Goal: Task Accomplishment & Management: Manage account settings

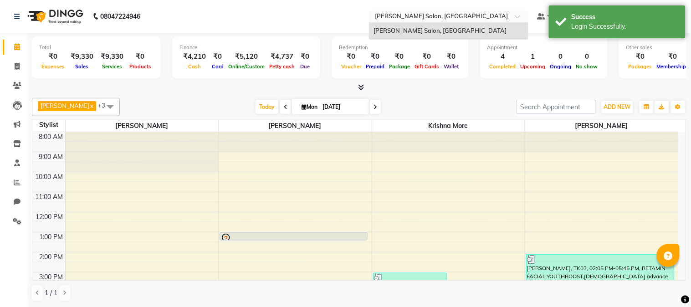
click at [523, 18] on span at bounding box center [520, 19] width 11 height 9
click at [517, 13] on div at bounding box center [449, 17] width 160 height 9
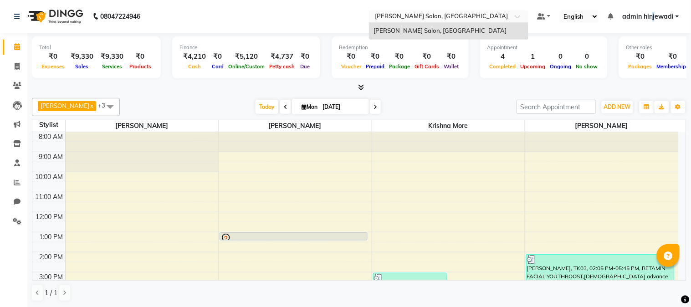
click at [655, 10] on ul "Default Panel My Panel English ENGLISH Español العربية मराठी हिंदी ગુજરાતી தமிழ…" at bounding box center [608, 16] width 151 height 12
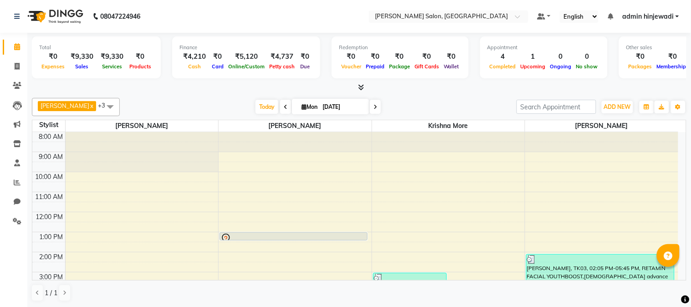
click at [647, 17] on span "admin hinjewadi" at bounding box center [648, 17] width 51 height 10
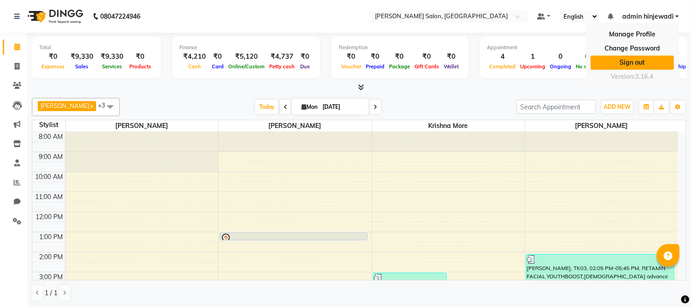
click at [641, 63] on link "Sign out" at bounding box center [632, 63] width 83 height 14
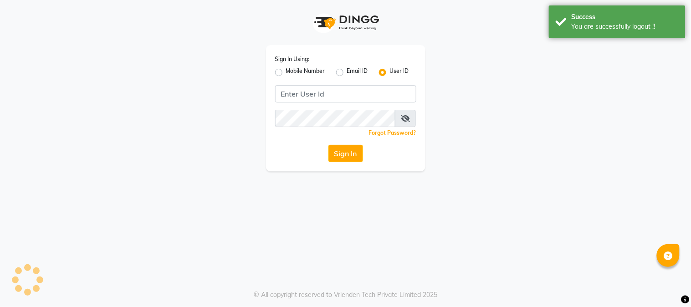
type input "9145515199"
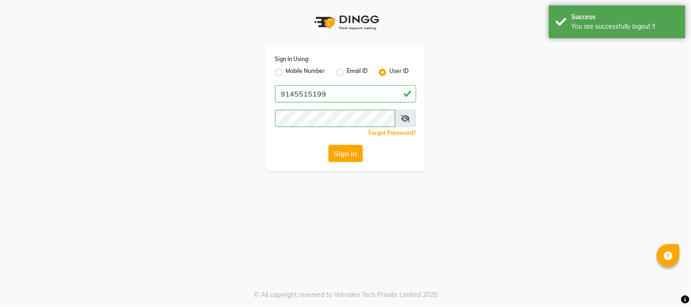
click at [286, 72] on label "Mobile Number" at bounding box center [305, 72] width 39 height 11
click at [286, 72] on input "Mobile Number" at bounding box center [289, 70] width 6 height 6
radio input "true"
radio input "false"
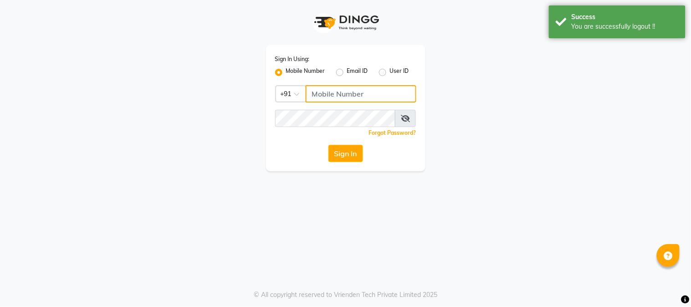
click at [343, 98] on input "Username" at bounding box center [361, 93] width 111 height 17
type input "9145515199"
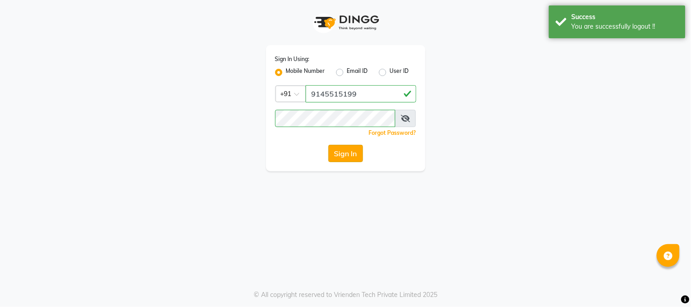
click at [357, 148] on button "Sign In" at bounding box center [346, 153] width 35 height 17
